Goal: Transaction & Acquisition: Purchase product/service

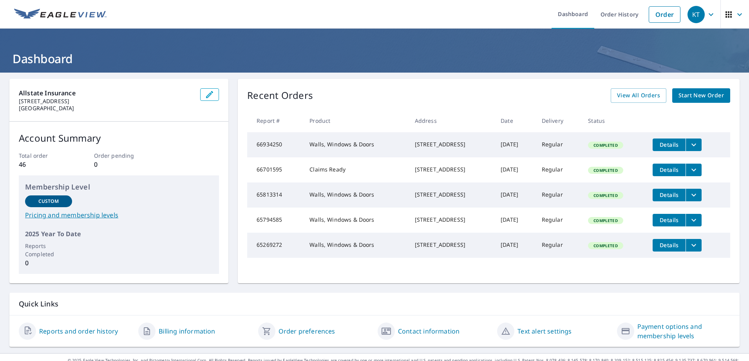
click at [684, 93] on span "Start New Order" at bounding box center [701, 96] width 45 height 10
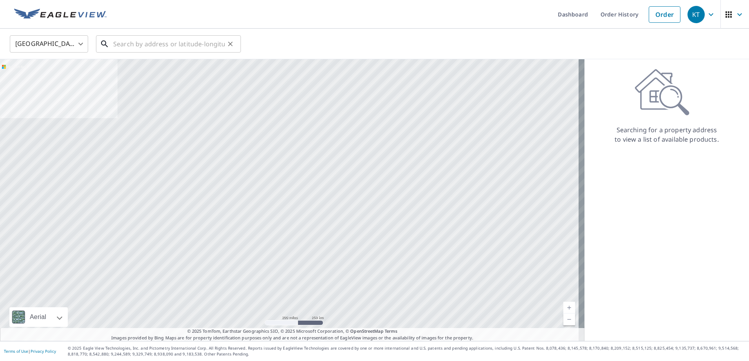
click at [152, 42] on input "text" at bounding box center [169, 44] width 112 height 22
paste input "[STREET_ADDRESS][US_STATE]"
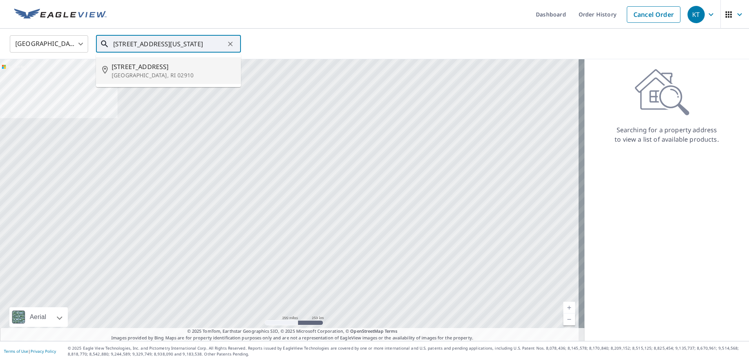
click at [150, 70] on span "[STREET_ADDRESS]" at bounding box center [173, 66] width 123 height 9
type input "[STREET_ADDRESS]"
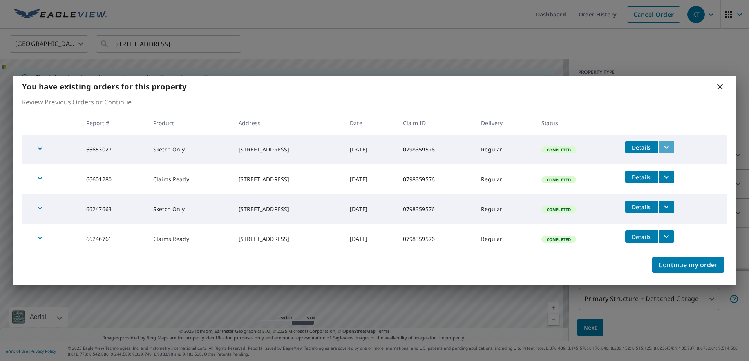
click at [671, 145] on icon "filesDropdownBtn-66653027" at bounding box center [666, 146] width 9 height 9
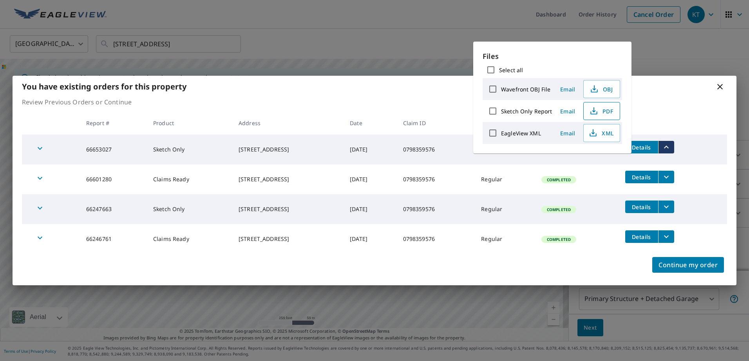
click at [594, 112] on icon "button" at bounding box center [594, 109] width 4 height 5
click at [702, 183] on td "Details" at bounding box center [673, 176] width 109 height 25
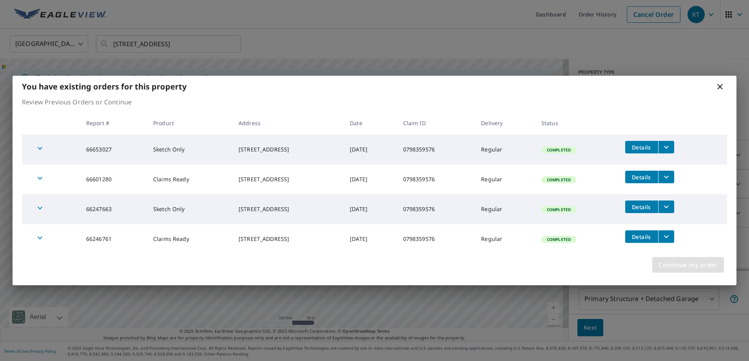
click at [670, 260] on span "Continue my order" at bounding box center [688, 264] width 59 height 11
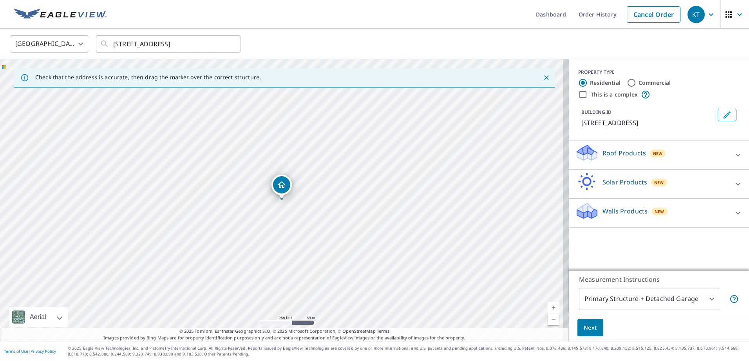
click at [735, 216] on icon at bounding box center [738, 212] width 9 height 9
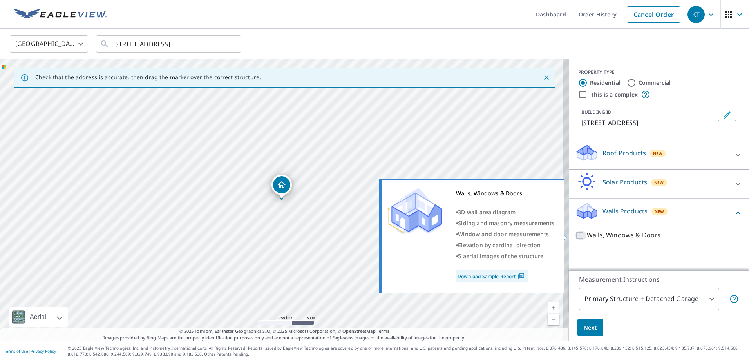
click at [575, 237] on input "Walls, Windows & Doors" at bounding box center [581, 234] width 12 height 9
checkbox input "true"
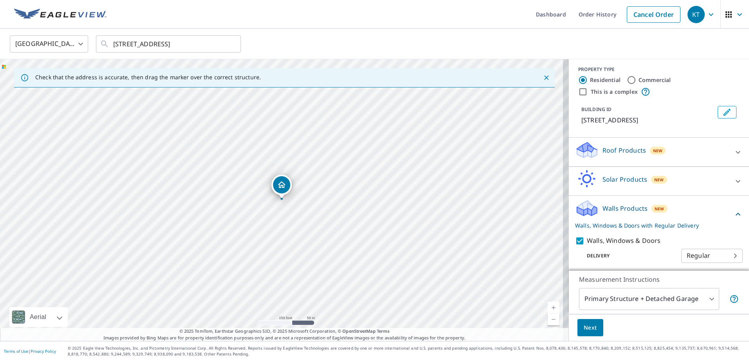
scroll to position [5, 0]
click at [593, 328] on button "Next" at bounding box center [591, 328] width 26 height 18
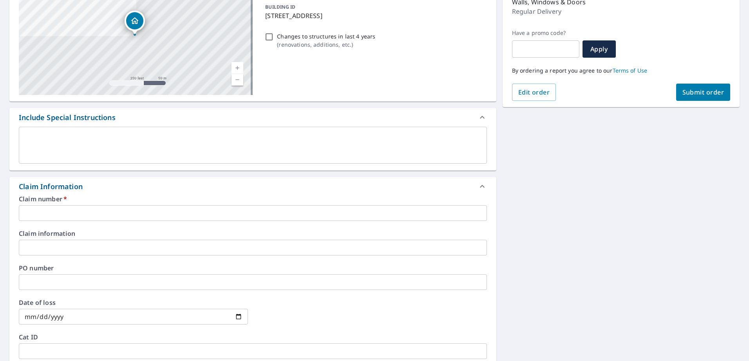
scroll to position [118, 0]
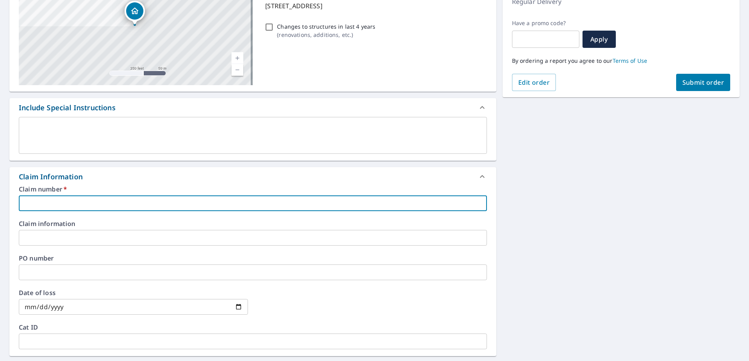
click at [87, 209] on input "text" at bounding box center [253, 203] width 468 height 16
paste input "0798359576"
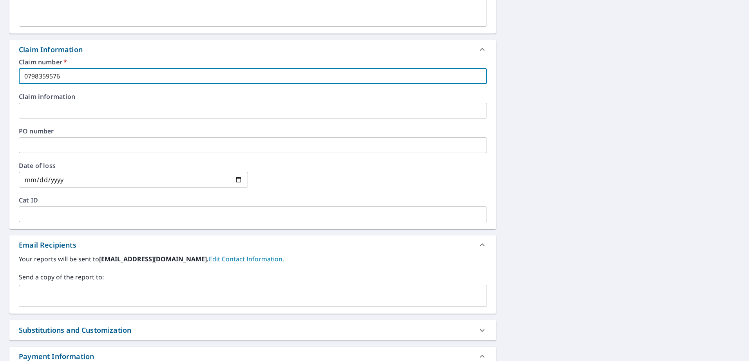
scroll to position [298, 0]
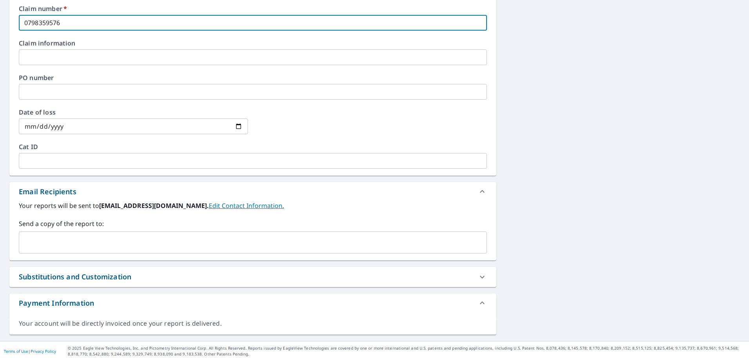
type input "0798359576"
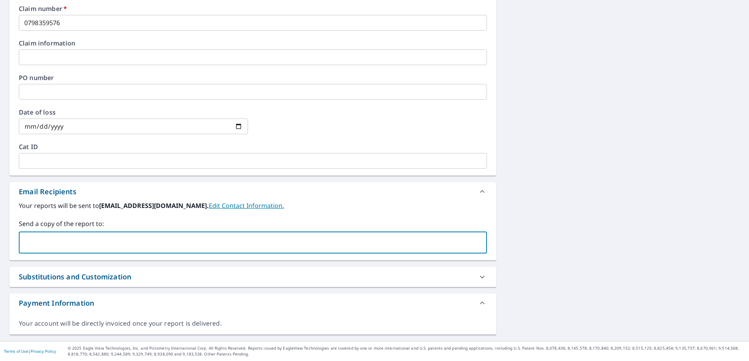
click at [233, 241] on input "text" at bounding box center [246, 242] width 449 height 15
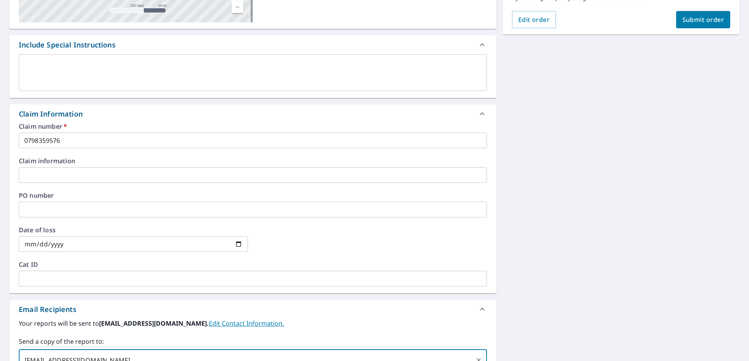
type input "[EMAIL_ADDRESS][DOMAIN_NAME]"
click at [712, 17] on span "Submit order" at bounding box center [704, 19] width 42 height 9
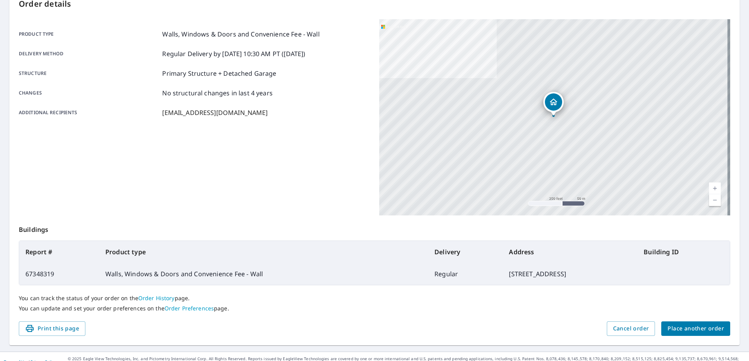
scroll to position [101, 0]
